Goal: Task Accomplishment & Management: Use online tool/utility

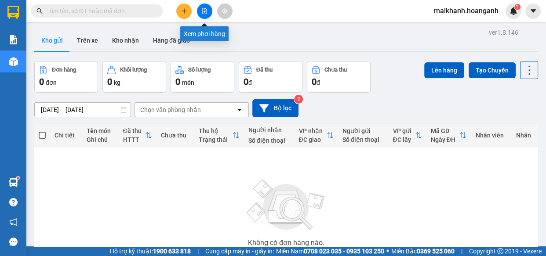
click at [208, 6] on button at bounding box center [204, 11] width 15 height 15
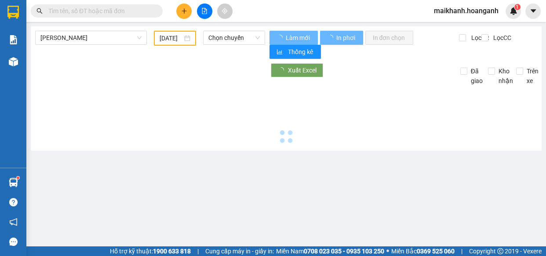
type input "14/10/2025"
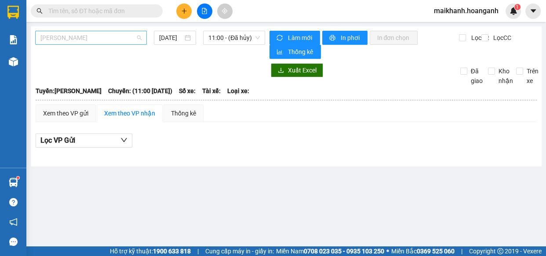
click at [113, 38] on span "Hồ Chí Minh - Phan Rang" at bounding box center [90, 37] width 101 height 13
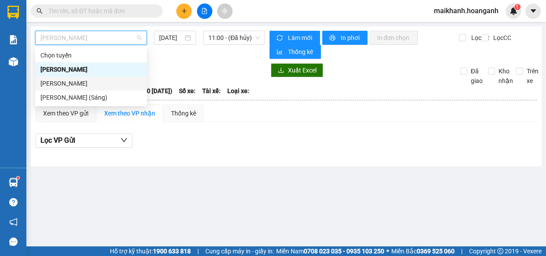
click at [101, 84] on div "Phan Rang - Hồ Chí Minh" at bounding box center [90, 84] width 101 height 10
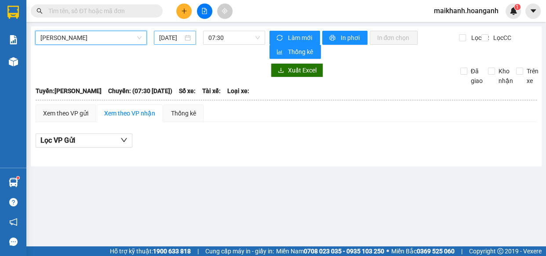
click at [175, 36] on input "14/10/2025" at bounding box center [171, 38] width 24 height 10
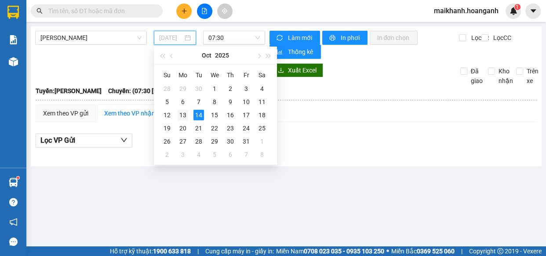
click at [184, 114] on div "13" at bounding box center [182, 115] width 11 height 11
type input "13/10/2025"
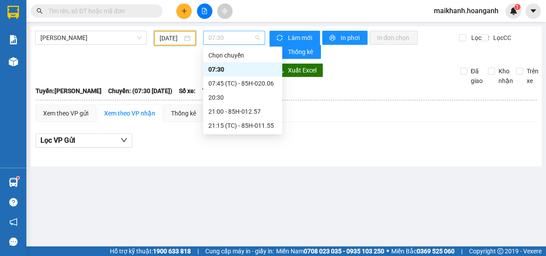
click at [248, 35] on span "07:30" at bounding box center [233, 37] width 51 height 13
click at [246, 81] on div "07:45 (TC) - 85H-020.06" at bounding box center [242, 84] width 69 height 10
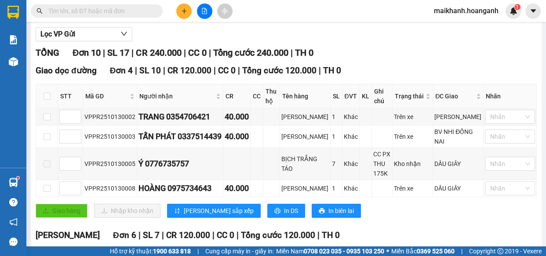
scroll to position [123, 0]
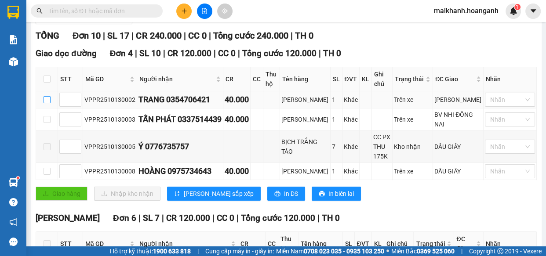
click at [46, 100] on input "checkbox" at bounding box center [46, 99] width 7 height 7
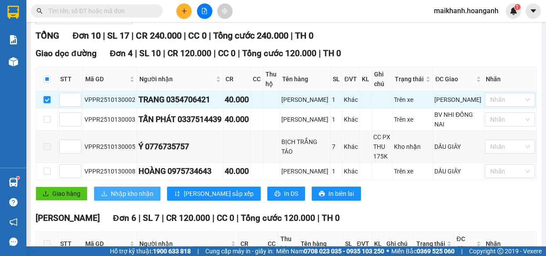
click at [137, 195] on span "Nhập kho nhận" at bounding box center [132, 194] width 43 height 10
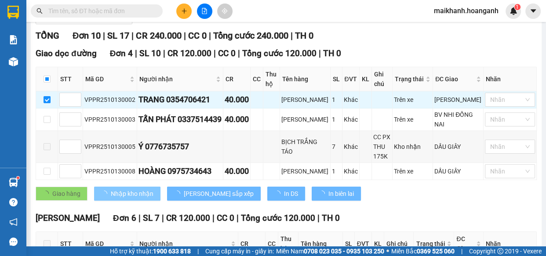
checkbox input "false"
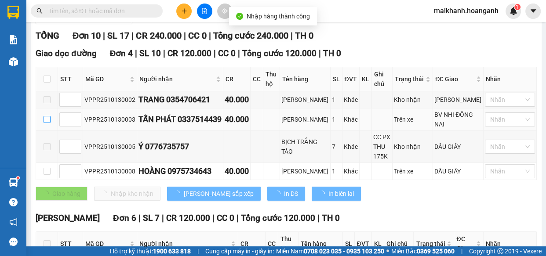
click at [48, 123] on input "checkbox" at bounding box center [46, 119] width 7 height 7
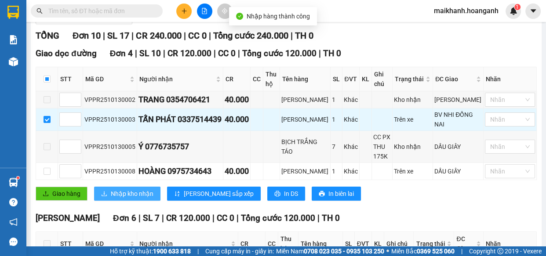
click at [129, 192] on span "Nhập kho nhận" at bounding box center [132, 194] width 43 height 10
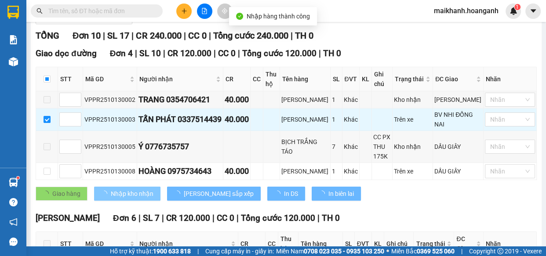
checkbox input "false"
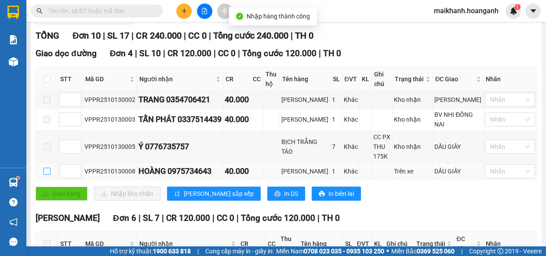
click at [47, 168] on input "checkbox" at bounding box center [46, 171] width 7 height 7
checkbox input "true"
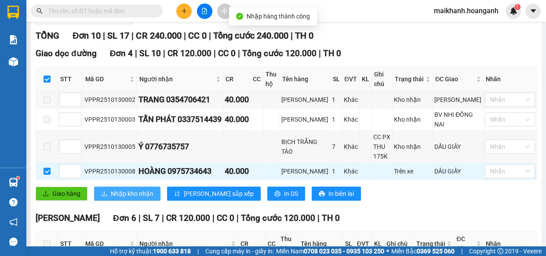
click at [119, 191] on span "Nhập kho nhận" at bounding box center [132, 194] width 43 height 10
checkbox input "false"
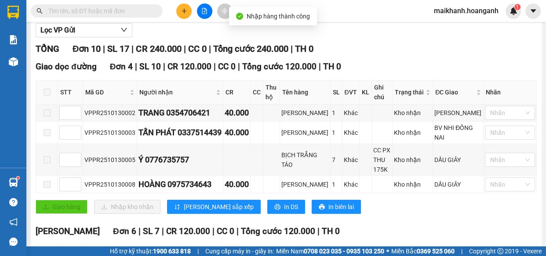
scroll to position [0, 0]
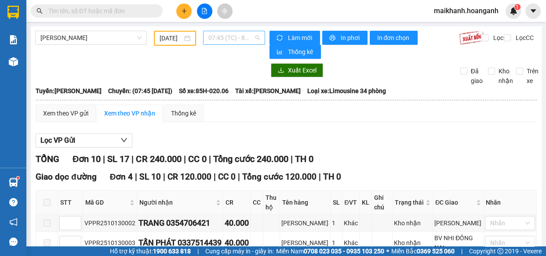
click at [229, 38] on span "07:45 (TC) - 85H-020.06" at bounding box center [233, 37] width 51 height 13
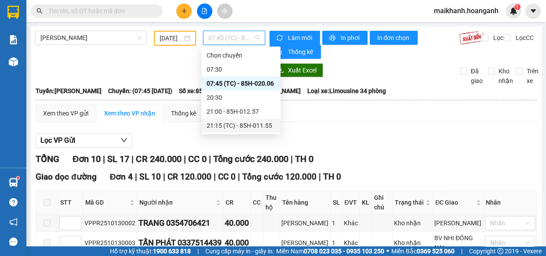
click at [248, 127] on div "21:15 (TC) - 85H-011.55" at bounding box center [240, 126] width 69 height 10
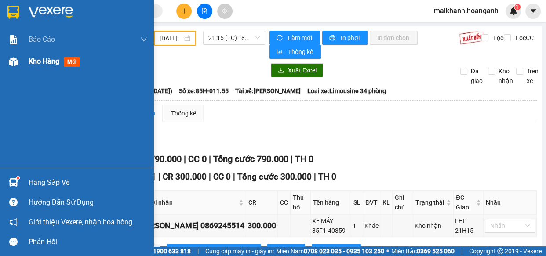
click at [43, 60] on span "Kho hàng" at bounding box center [44, 61] width 31 height 8
